Goal: Task Accomplishment & Management: Use online tool/utility

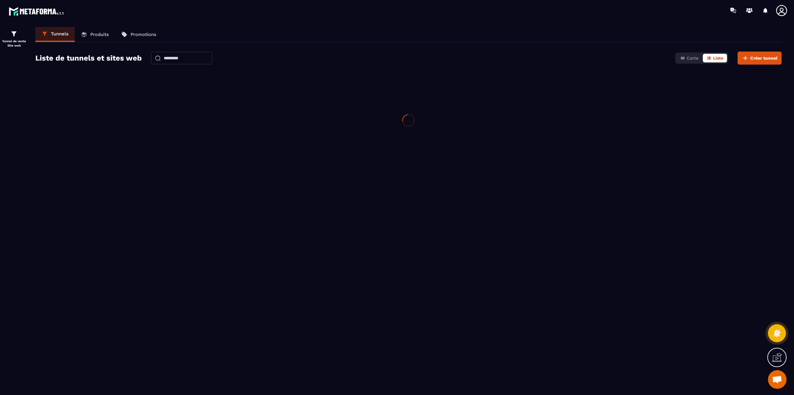
click at [370, 167] on div "Tunnels Produits Promotions Liste de tunnels et sites web Carte Liste Créer tun…" at bounding box center [408, 209] width 759 height 365
click at [784, 14] on icon at bounding box center [781, 10] width 12 height 12
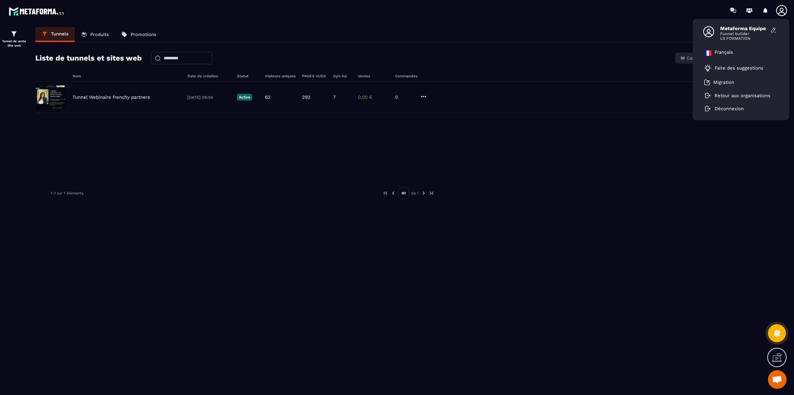
click at [557, 55] on div "Liste de tunnels et sites web Carte Liste Créer tunnel" at bounding box center [408, 57] width 746 height 13
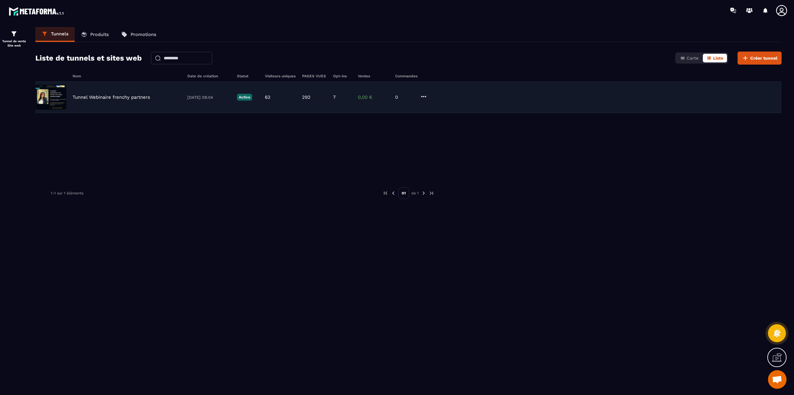
click at [83, 98] on p "Tunnel Webinaire frenchy partners" at bounding box center [112, 97] width 78 height 6
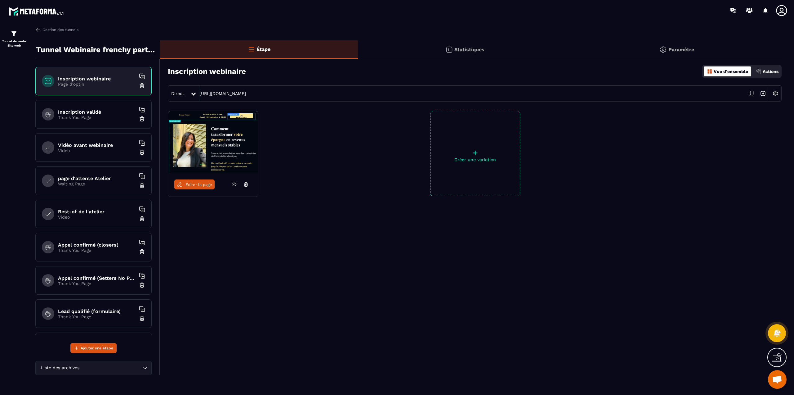
click at [198, 184] on span "Éditer la page" at bounding box center [198, 184] width 27 height 5
